Goal: Information Seeking & Learning: Learn about a topic

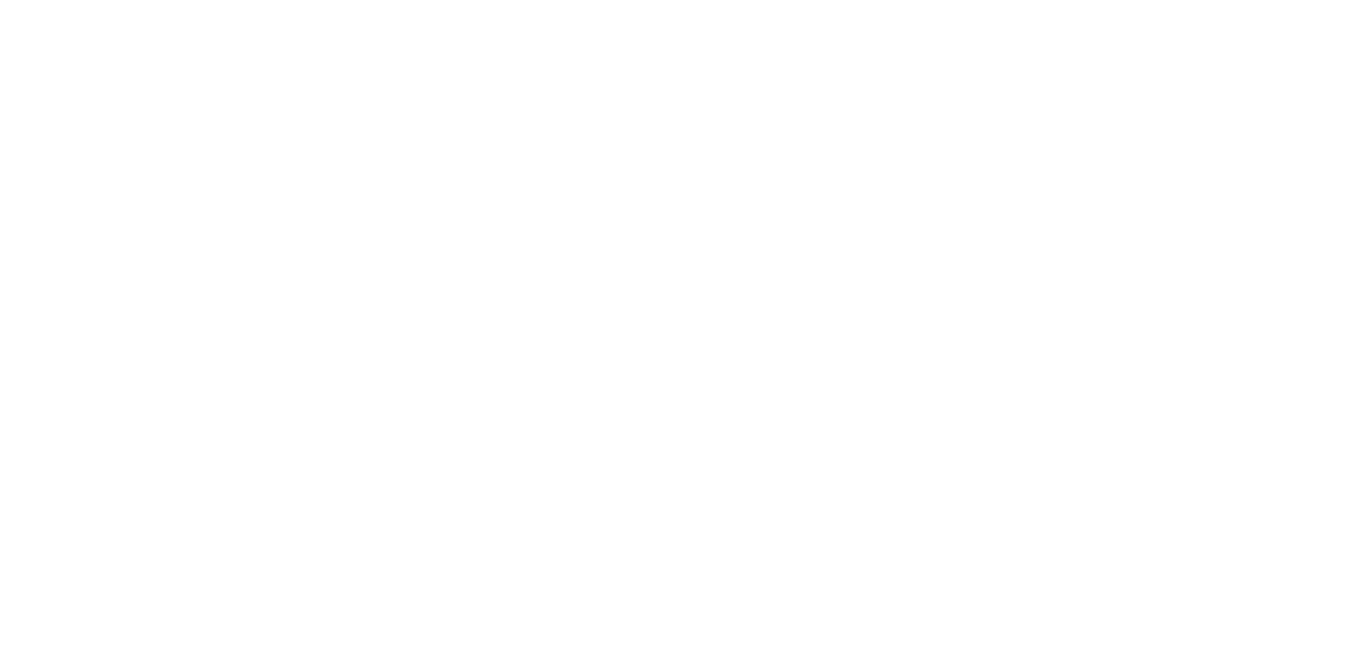
click at [947, 0] on html at bounding box center [676, 0] width 1352 height 0
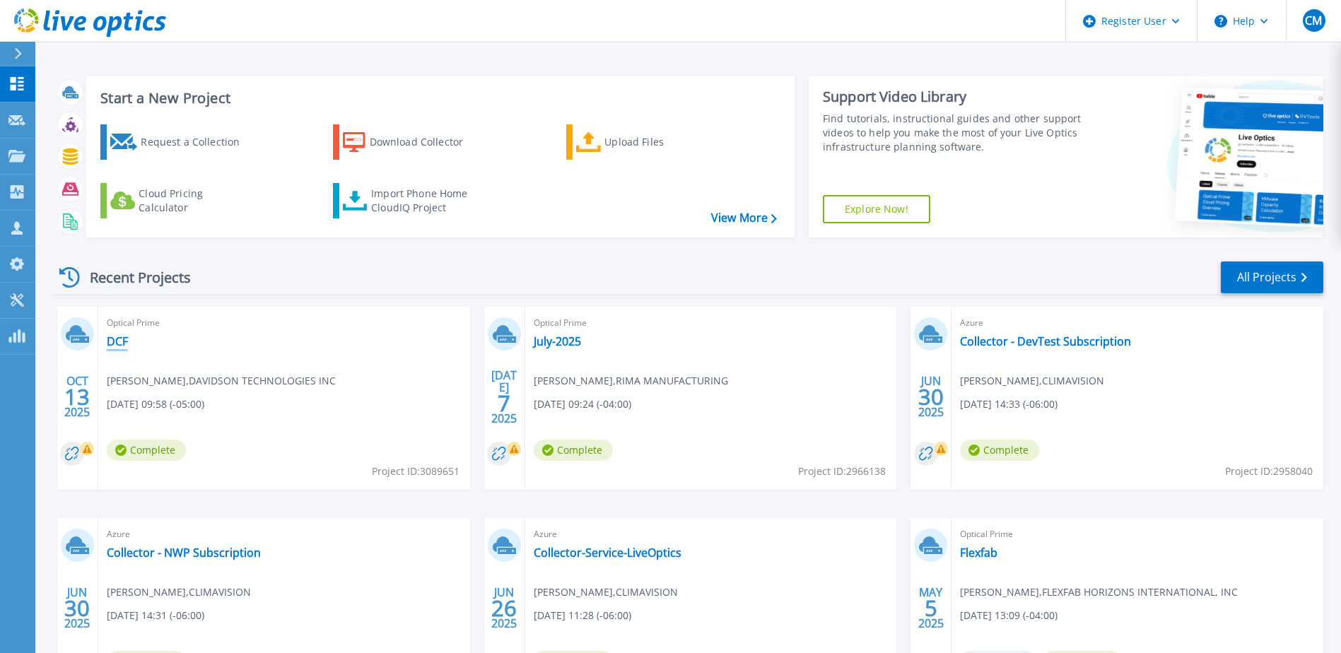
click at [118, 346] on link "DCF" at bounding box center [117, 341] width 21 height 14
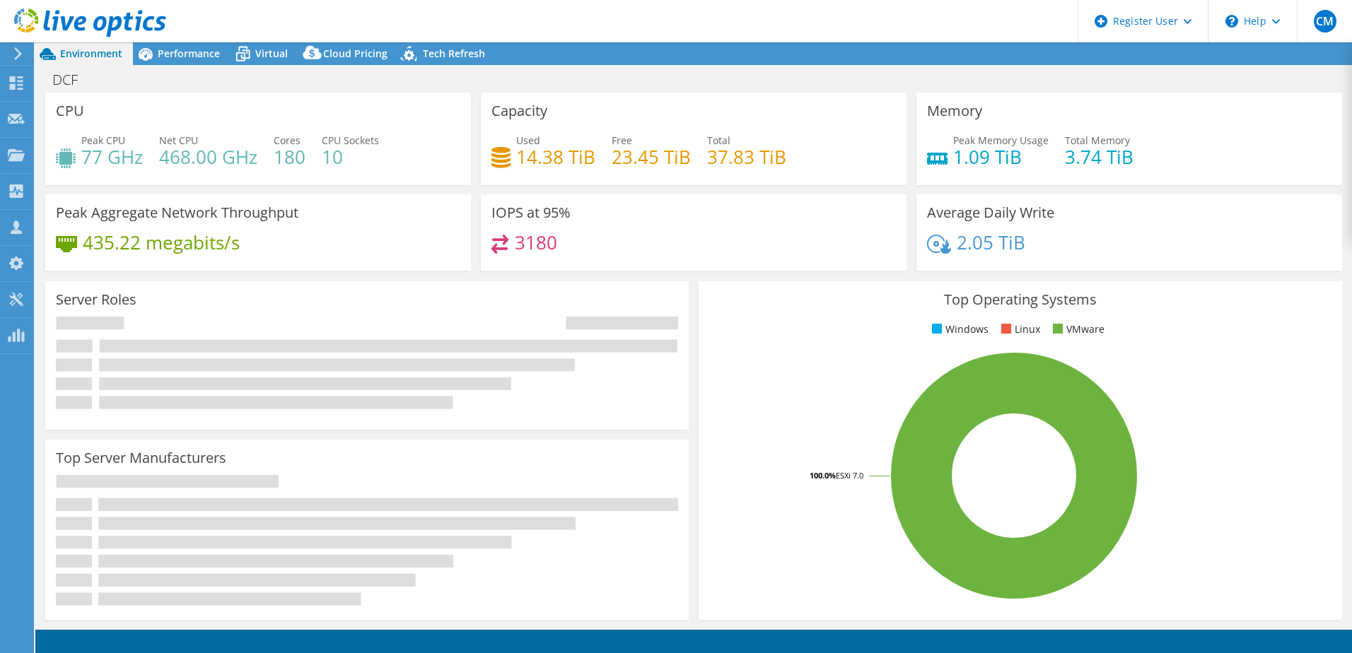
select select "USD"
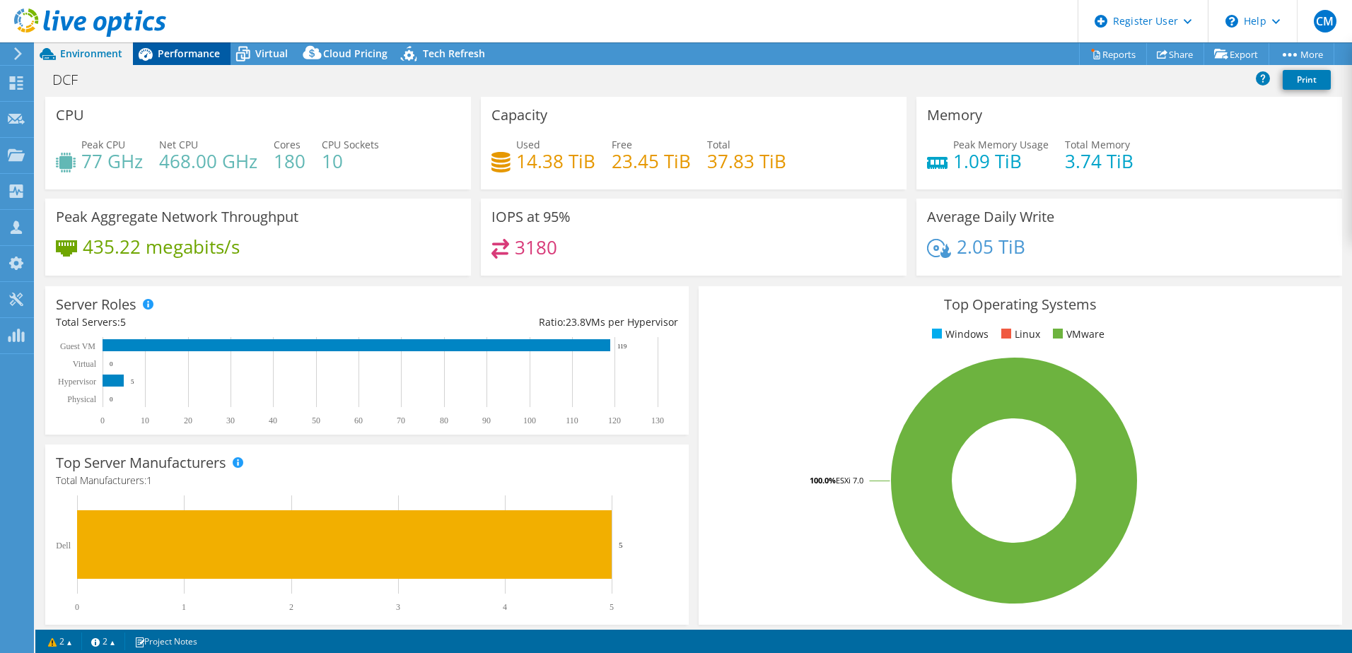
click at [174, 51] on span "Performance" at bounding box center [189, 53] width 62 height 13
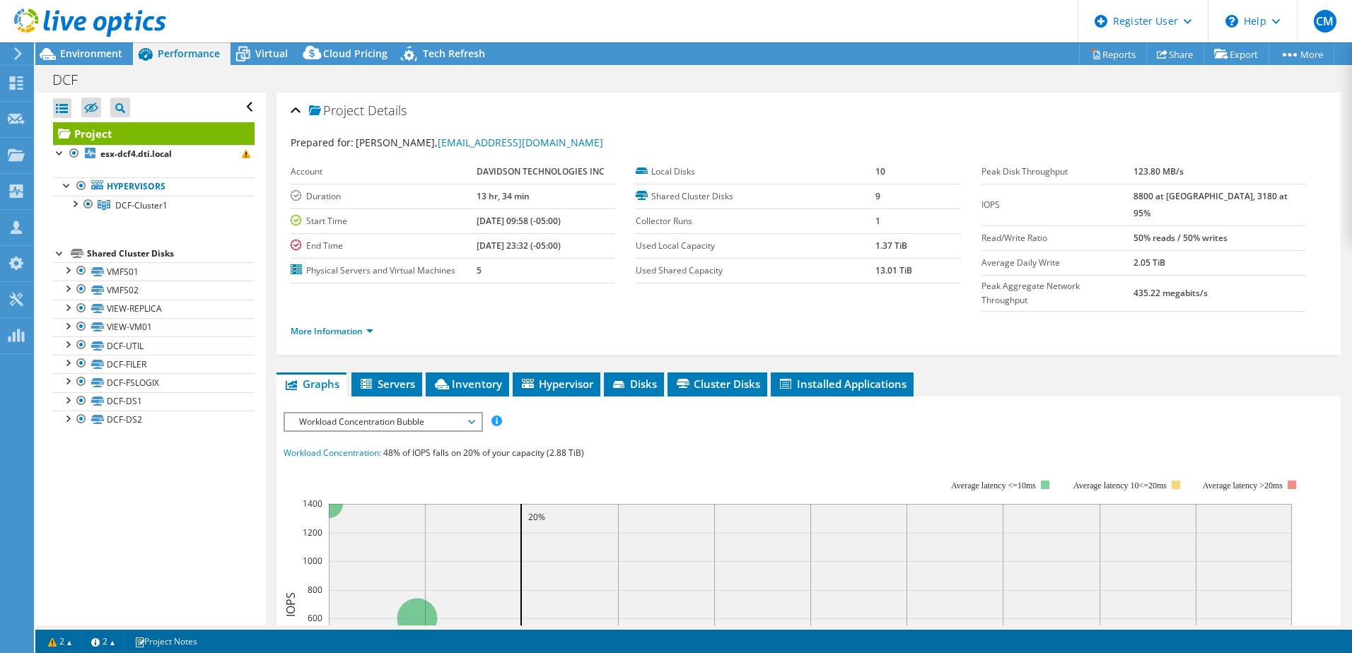
click at [387, 414] on span "Workload Concentration Bubble" at bounding box center [383, 422] width 182 height 17
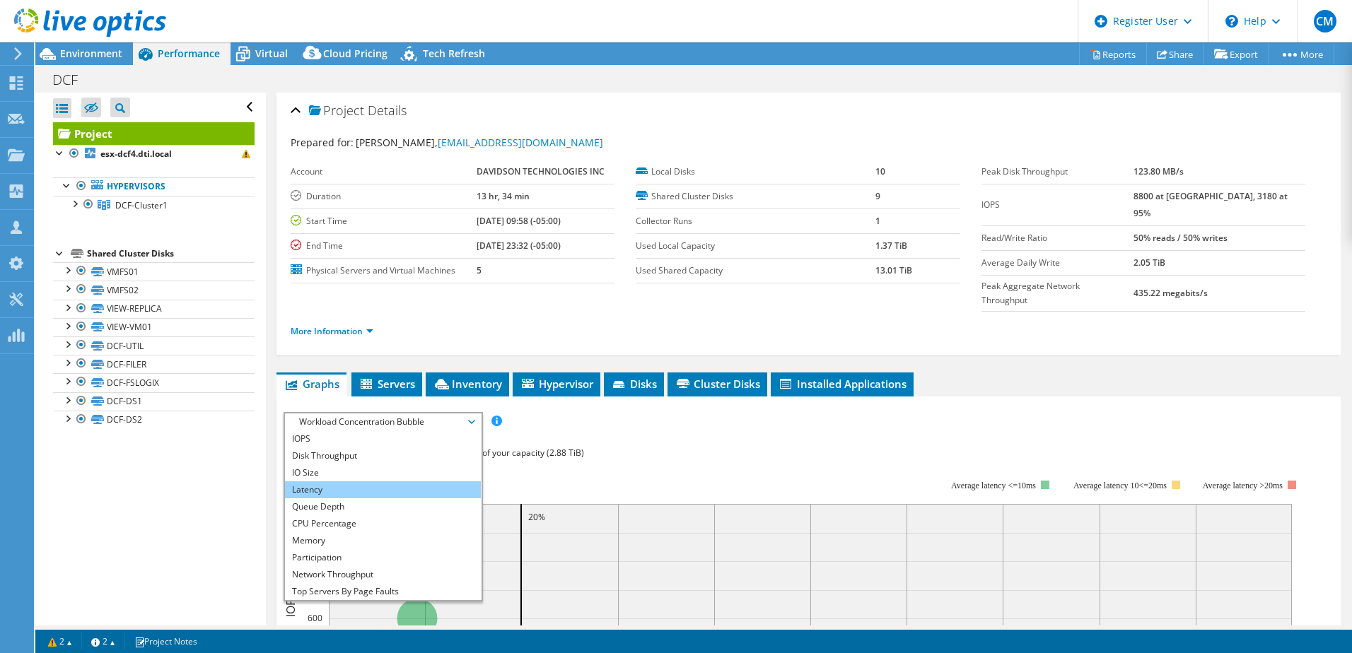
click at [393, 482] on li "Latency" at bounding box center [383, 490] width 196 height 17
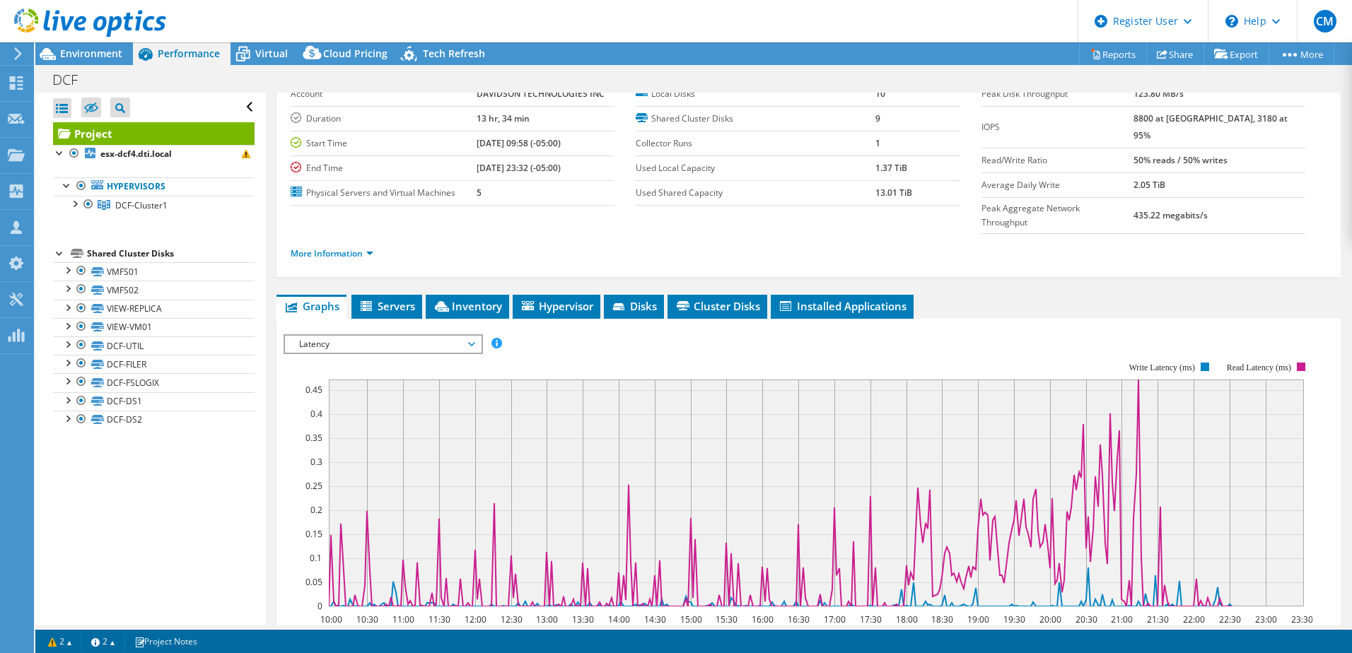
scroll to position [71, 0]
